Goal: Information Seeking & Learning: Learn about a topic

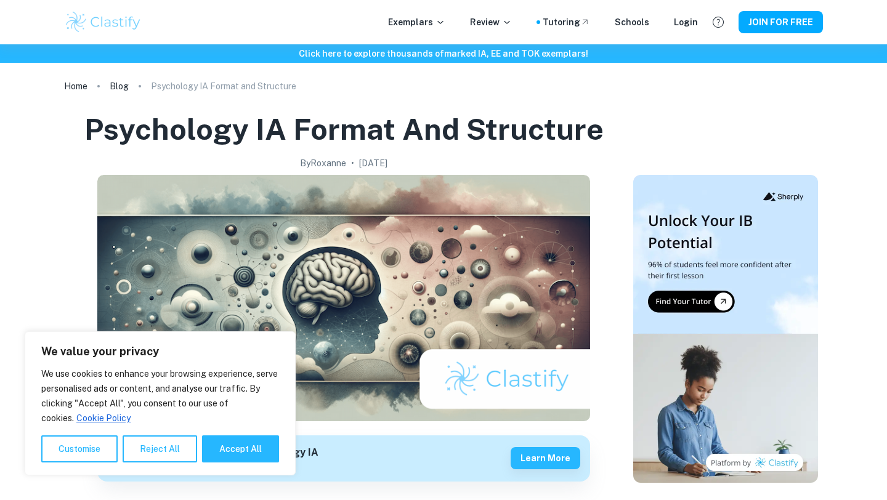
scroll to position [646, 0]
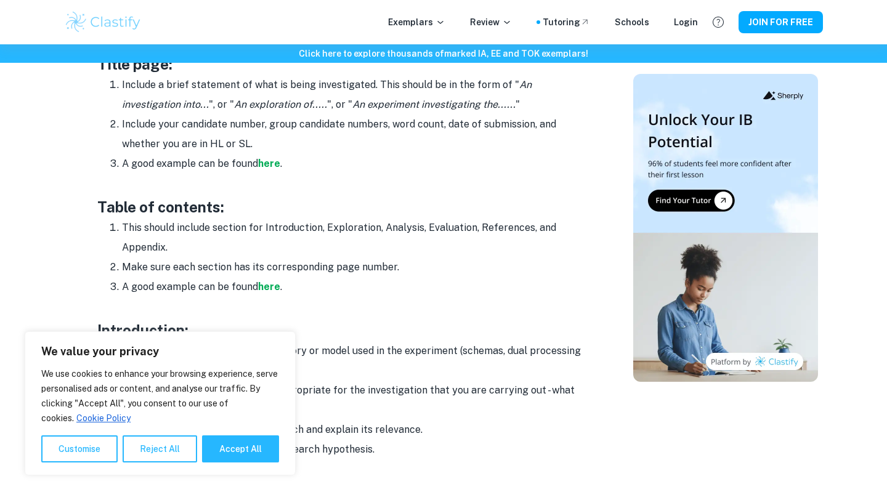
click at [289, 334] on div "We value your privacy We use cookies to enhance your browsing experience, serve…" at bounding box center [160, 403] width 271 height 144
click at [302, 327] on h3 "Introduction:" at bounding box center [343, 330] width 493 height 22
click at [249, 452] on button "Accept All" at bounding box center [240, 448] width 77 height 27
checkbox input "true"
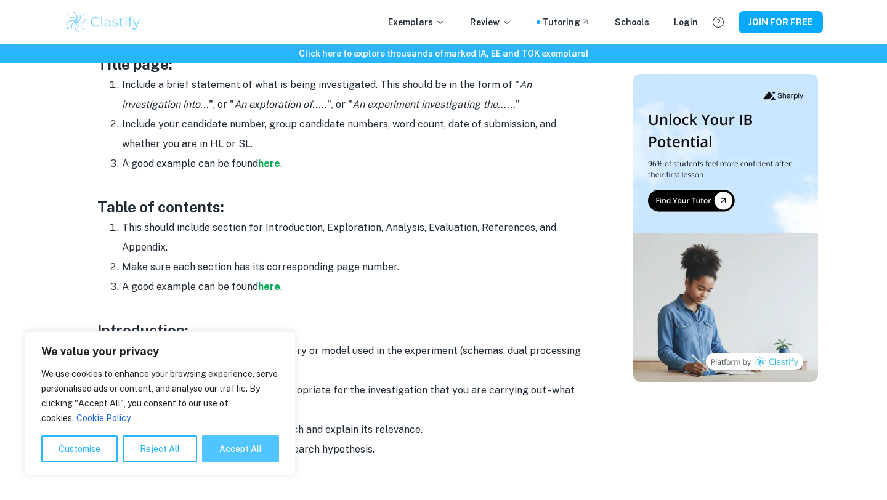
checkbox input "true"
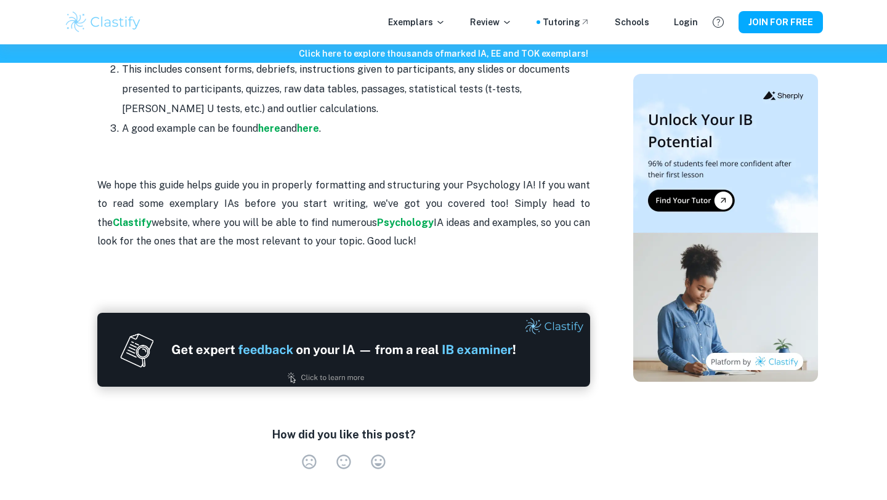
scroll to position [2395, 0]
